Goal: Entertainment & Leisure: Consume media (video, audio)

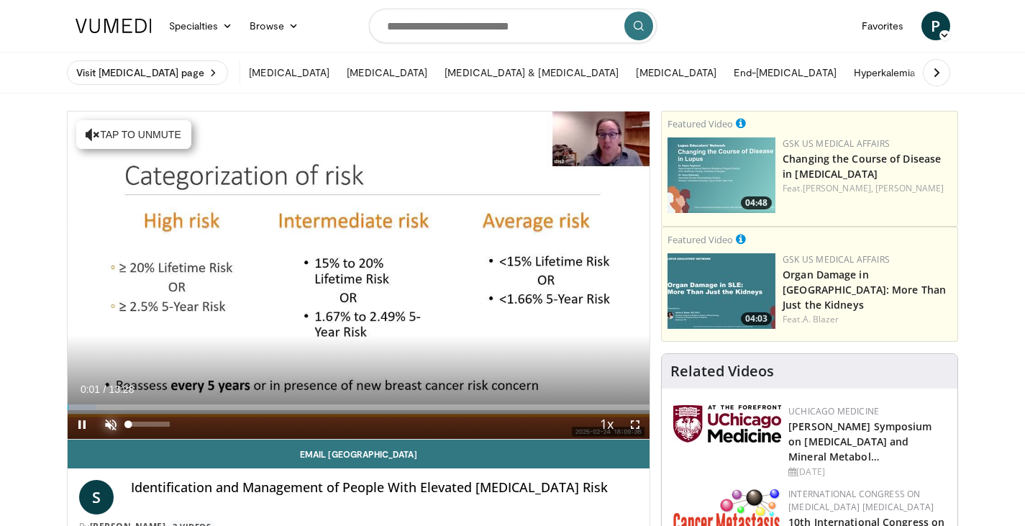
click at [109, 421] on span "Video Player" at bounding box center [110, 424] width 29 height 29
